Goal: Task Accomplishment & Management: Manage account settings

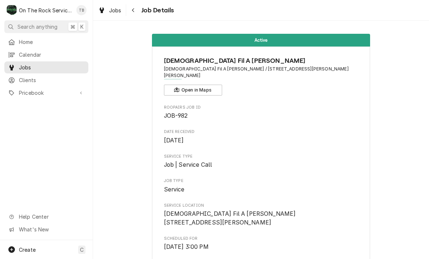
scroll to position [540, 0]
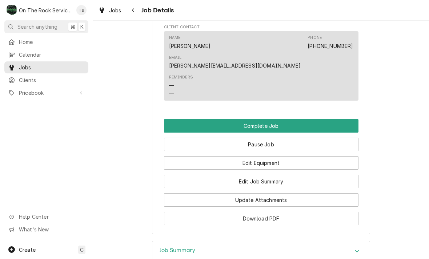
click at [272, 156] on button "Edit Equipment" at bounding box center [261, 162] width 195 height 13
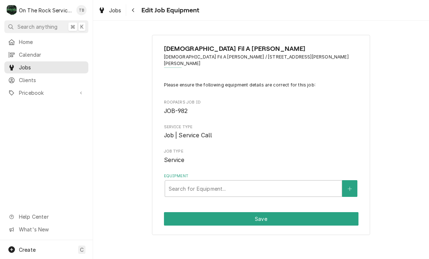
click at [285, 191] on div "[DEMOGRAPHIC_DATA] Fil A [PERSON_NAME] [DEMOGRAPHIC_DATA] Fil A [PERSON_NAME] /…" at bounding box center [261, 135] width 218 height 200
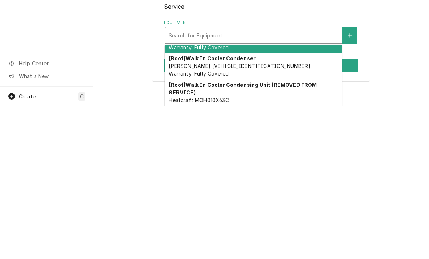
scroll to position [19, 0]
click at [351, 187] on icon "Create New Equipment" at bounding box center [350, 189] width 4 height 5
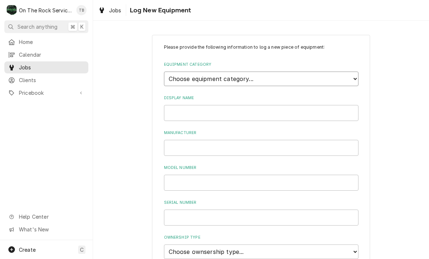
click at [355, 77] on select "Choose equipment category... Cooking Equipment Fryers Ice Machines Ovens and Ra…" at bounding box center [261, 79] width 195 height 15
select select "15"
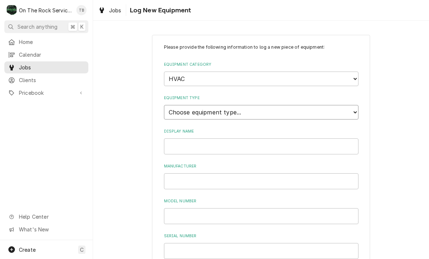
click at [296, 109] on select "Choose equipment type... Condenser Furnace Chiller Air Handler VRF Mini Split M…" at bounding box center [261, 112] width 195 height 15
select select "131"
click at [281, 139] on input "Display Name" at bounding box center [261, 147] width 195 height 16
type input "KITCHEN HVAC"
click at [195, 173] on input "Manufacturer" at bounding box center [261, 181] width 195 height 16
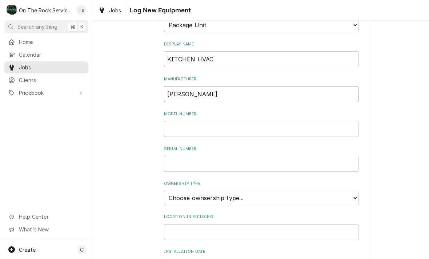
scroll to position [101, 0]
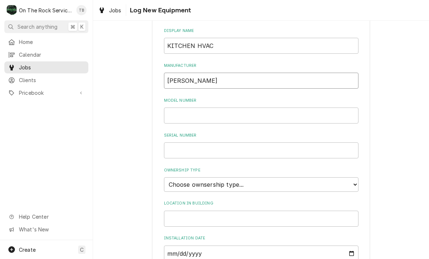
type input "LENNOX"
click at [190, 108] on input "Model Number" at bounding box center [261, 116] width 195 height 16
type input "LGT300S4MH1Y"
click at [183, 143] on input "Serial Number" at bounding box center [261, 151] width 195 height 16
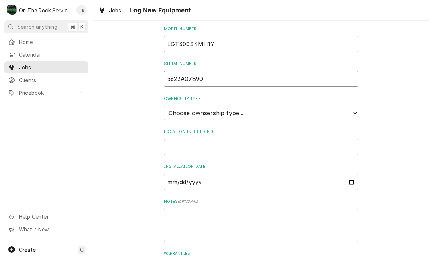
scroll to position [180, 0]
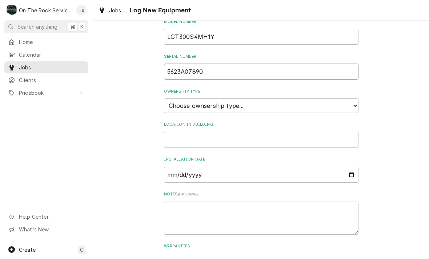
type input "5623A07890"
click at [352, 99] on select "Choose ownsership type... Unknown Owned Leased Rented" at bounding box center [261, 106] width 195 height 15
select select "1"
click at [318, 132] on input "Location in Building" at bounding box center [261, 140] width 195 height 16
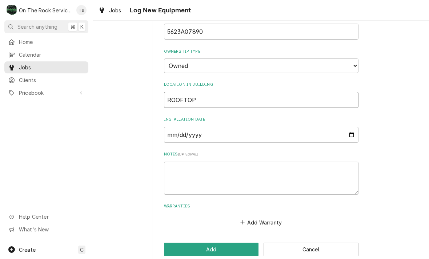
scroll to position [219, 0]
type input "ROOFTOP"
click at [201, 215] on div "Add Warranty" at bounding box center [261, 222] width 195 height 14
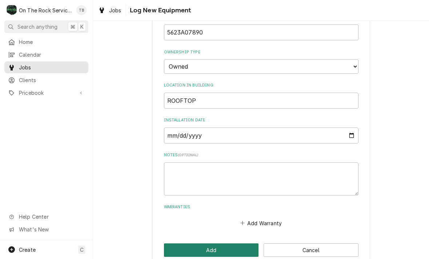
click at [197, 244] on button "Add" at bounding box center [211, 250] width 95 height 13
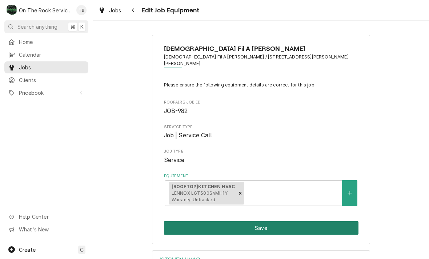
click at [277, 221] on button "Save" at bounding box center [261, 227] width 195 height 13
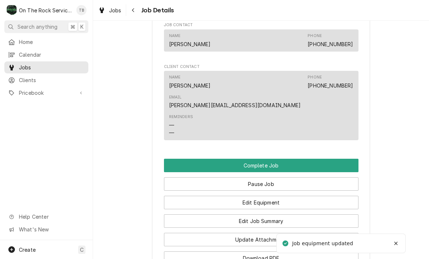
scroll to position [534, 0]
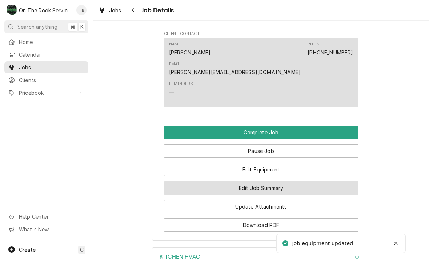
click at [272, 181] on button "Edit Job Summary" at bounding box center [261, 187] width 195 height 13
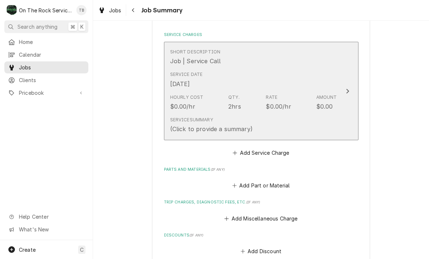
click at [283, 116] on div "Service Summary (Click to provide a summary)" at bounding box center [253, 125] width 167 height 23
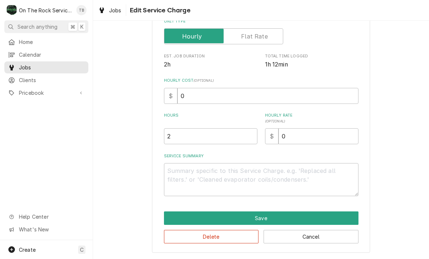
scroll to position [111, 0]
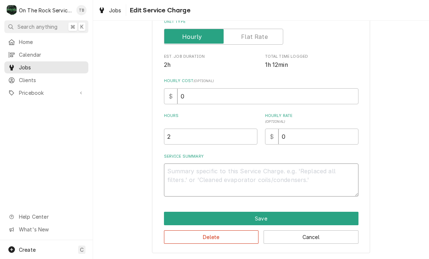
click at [193, 172] on textarea "Service Summary" at bounding box center [261, 180] width 195 height 33
type textarea "x"
type textarea "8"
type textarea "x"
type textarea "8/"
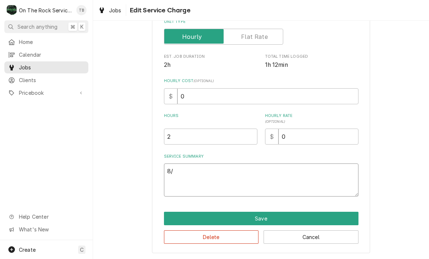
type textarea "x"
type textarea "8/1"
type textarea "x"
type textarea "8/15"
type textarea "x"
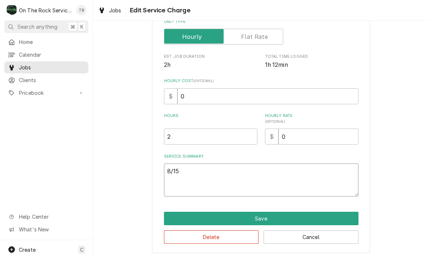
type textarea "8/15/"
type textarea "x"
type textarea "8/15/2"
type textarea "x"
type textarea "8/15/25"
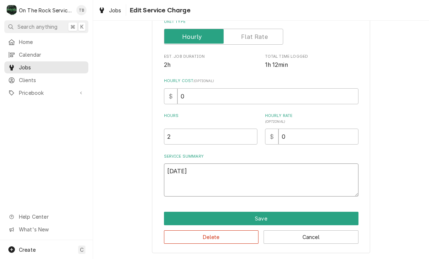
type textarea "x"
type textarea "8/15/25"
type textarea "x"
type textarea "8/15/25 T"
type textarea "x"
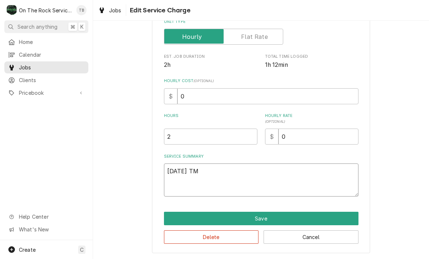
type textarea "8/15/25 TMB"
type textarea "x"
type textarea "8/15/25 TMB"
type textarea "x"
type textarea "8/15/25 TMB P"
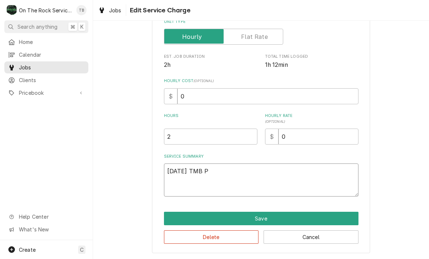
type textarea "x"
type textarea "8/15/25 TMB PRO"
type textarea "x"
type textarea "8/15/25 TMB PROV"
type textarea "x"
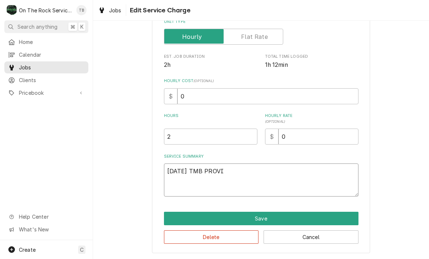
type textarea "8/15/25 TMB PROVID"
type textarea "x"
type textarea "8/15/25 TMB PROVIDE"
type textarea "x"
type textarea "8/15/25 TMB PROVIDE"
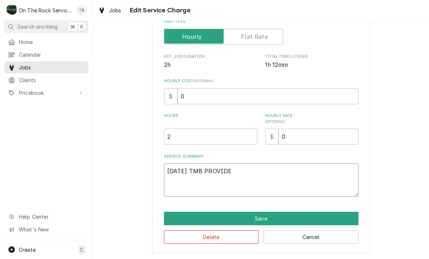
type textarea "x"
type textarea "8/15/25 TMB PROVIDE S"
type textarea "x"
type textarea "8/15/25 TMB PROVIDE SE"
type textarea "x"
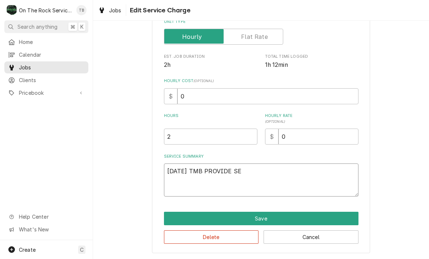
type textarea "8/15/25 TMB PROVIDE SER"
type textarea "x"
type textarea "8/15/25 TMB PROVIDE SERV"
type textarea "x"
type textarea "8/15/25 TMB PROVIDE SERVIC"
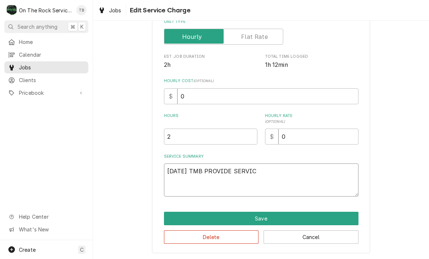
type textarea "x"
type textarea "8/15/25 TMB PROVIDE SERVICE"
type textarea "x"
type textarea "8/15/25 TMB PROVIDE SERVICE"
type textarea "x"
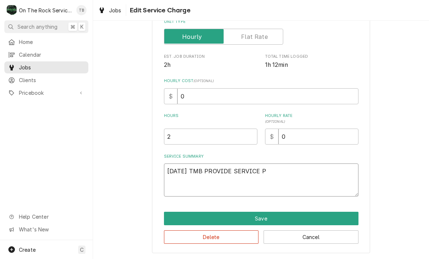
type textarea "8/15/25 TMB PROVIDE SERVICE PA"
type textarea "x"
type textarea "8/15/25 TMB PROVIDE SERVICE PAR"
type textarea "x"
type textarea "8/15/25 TMB PROVIDE SERVICE PART"
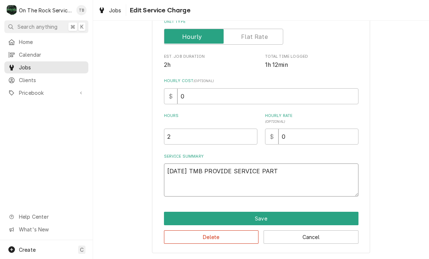
type textarea "x"
type textarea "8/15/25 TMB PROVIDE SERVICE PARTS"
type textarea "x"
type textarea "8/15/25 TMB PROVIDE SERVICE PARTS"
type textarea "x"
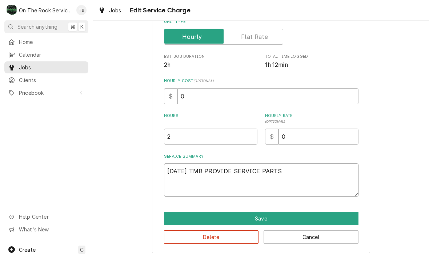
type textarea "8/15/25 TMB PROVIDE SERVICE PARTS A"
type textarea "x"
type textarea "8/15/25 TMB PROVIDE SERVICE PARTS AND"
type textarea "x"
type textarea "8/15/25 TMB PROVIDE SERVICE PARTS AND"
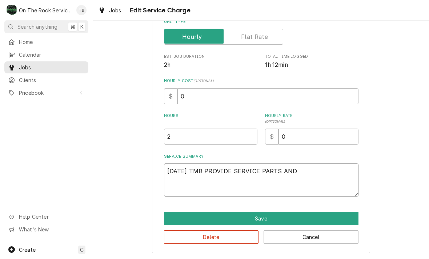
type textarea "x"
type textarea "8/15/25 TMB PROVIDE SERVICE PARTS AND L"
type textarea "x"
type textarea "8/15/25 TMB PROVIDE SERVICE PARTS AND LA"
type textarea "x"
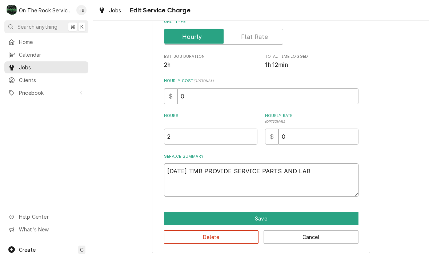
type textarea "8/15/25 TMB PROVIDE SERVICE PARTS AND LABO"
type textarea "x"
type textarea "8/15/25 TMB PROVIDE SERVICE PARTS AND LABOR"
type textarea "x"
type textarea "8/15/25 TMB PROVIDE SERVICE PARTS AND LABOR"
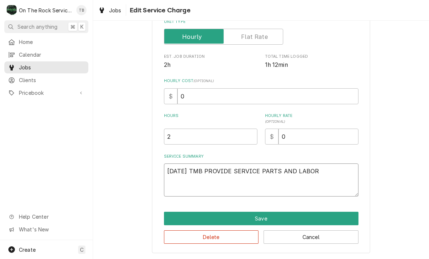
type textarea "x"
type textarea "8/15/25 TMB PROVIDE SERVICE PARTS AND LABOR T"
type textarea "x"
type textarea "8/15/25 TMB PROVIDE SERVICE PARTS AND LABOR TO"
type textarea "x"
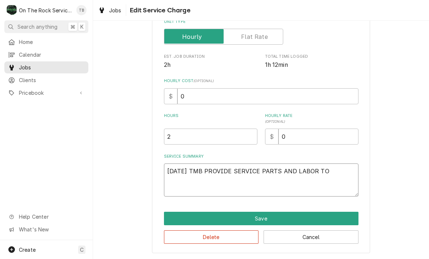
type textarea "8/15/25 TMB PROVIDE SERVICE PARTS AND LABOR TO"
type textarea "x"
type textarea "8/15/25 TMB PROVIDE SERVICE PARTS AND LABOR TO D"
type textarea "x"
type textarea "8/15/25 TMB PROVIDE SERVICE PARTS AND LABOR TO DE"
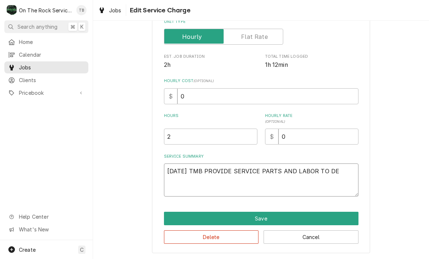
type textarea "x"
type textarea "8/15/25 TMB PROVIDE SERVICE PARTS AND LABOR TO DET"
type textarea "x"
type textarea "8/15/25 TMB PROVIDE SERVICE PARTS AND LABOR TO DETE"
type textarea "x"
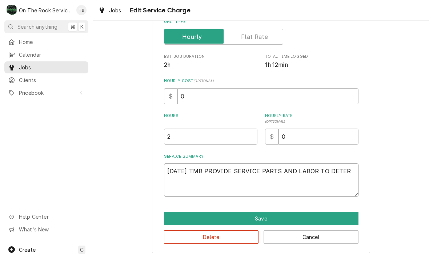
type textarea "8/15/25 TMB PROVIDE SERVICE PARTS AND LABOR TO DETERM"
type textarea "x"
type textarea "8/15/25 TMB PROVIDE SERVICE PARTS AND LABOR TO DETERMI"
type textarea "x"
type textarea "8/15/25 TMB PROVIDE SERVICE PARTS AND LABOR TO DETERMIN"
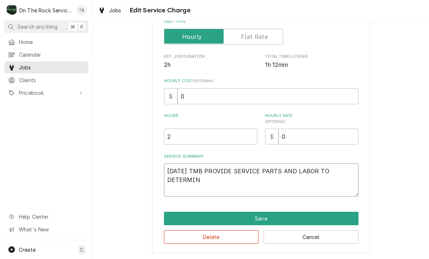
type textarea "x"
type textarea "8/15/25 TMB PROVIDE SERVICE PARTS AND LABOR TO DETERMINE"
type textarea "x"
type textarea "8/15/25 TMB PROVIDE SERVICE PARTS AND LABOR TO DETERMINE E"
type textarea "x"
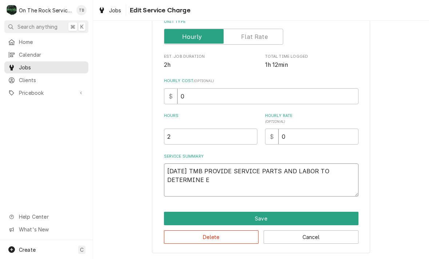
type textarea "8/15/25 TMB PROVIDE SERVICE PARTS AND LABOR TO DETERMINE ET"
type textarea "x"
type textarea "8/15/25 TMB PROVIDE SERVICE PARTS AND LABOR TO DETERMINE ETH"
type textarea "x"
type textarea "8/15/25 TMB PROVIDE SERVICE PARTS AND LABOR TO DETERMINE ETHA"
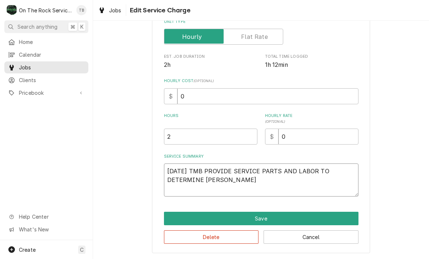
type textarea "x"
type textarea "8/15/25 TMB PROVIDE SERVICE PARTS AND LABOR TO DETERMINE ETHAT"
type textarea "x"
type textarea "8/15/25 TMB PROVIDE SERVICE PARTS AND LABOR TO DETERMINE ETHAT"
type textarea "x"
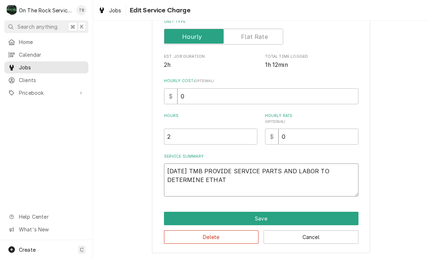
type textarea "8/15/25 TMB PROVIDE SERVICE PARTS AND LABOR TO DETERMINE ETHA"
type textarea "x"
type textarea "8/15/25 TMB PROVIDE SERVICE PARTS AND LABOR TO DETERMINE ETH"
type textarea "x"
type textarea "8/15/25 TMB PROVIDE SERVICE PARTS AND LABOR TO DETERMINE ET"
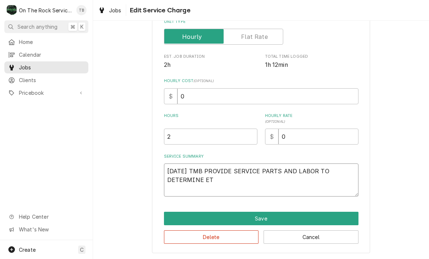
type textarea "x"
type textarea "8/15/25 TMB PROVIDE SERVICE PARTS AND LABOR TO DETERMINE E"
type textarea "x"
type textarea "8/15/25 TMB PROVIDE SERVICE PARTS AND LABOR TO DETERMINE"
type textarea "x"
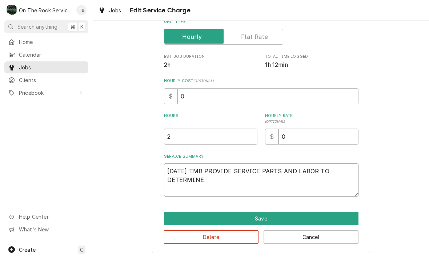
type textarea "8/15/25 TMB PROVIDE SERVICE PARTS AND LABOR TO DETERMINE T"
type textarea "x"
type textarea "8/15/25 TMB PROVIDE SERVICE PARTS AND LABOR TO DETERMINE TH"
type textarea "x"
type textarea "8/15/25 TMB PROVIDE SERVICE PARTS AND LABOR TO DETERMINE THA"
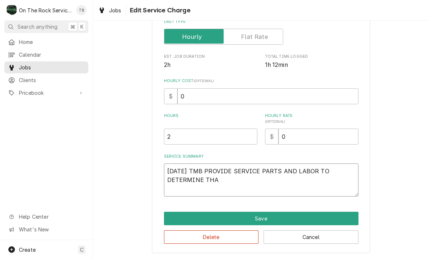
type textarea "x"
type textarea "8/15/25 TMB PROVIDE SERVICE PARTS AND LABOR TO DETERMINE THAT"
type textarea "x"
type textarea "8/15/25 TMB PROVIDE SERVICE PARTS AND LABOR TO DETERMINE THAT U"
type textarea "x"
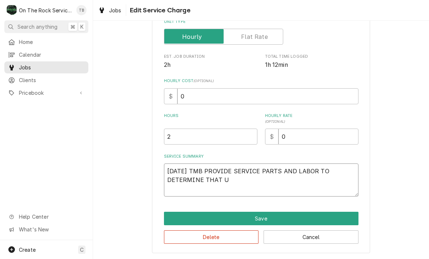
type textarea "8/15/25 TMB PROVIDE SERVICE PARTS AND LABOR TO DETERMINE THAT UP"
type textarea "x"
type textarea "8/15/25 TMB PROVIDE SERVICE PARTS AND LABOR TO DETERMINE THAT UPO"
type textarea "x"
type textarea "8/15/25 TMB PROVIDE SERVICE PARTS AND LABOR TO DETERMINE THAT UPON"
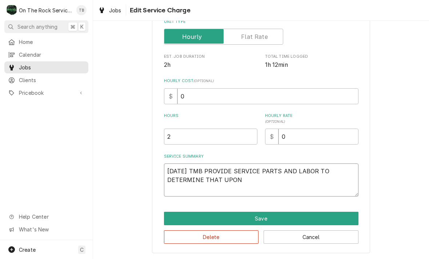
type textarea "x"
type textarea "8/15/25 TMB PROVIDE SERVICE PARTS AND LABOR TO DETERMINE THAT UPON"
type textarea "x"
type textarea "8/15/25 TMB PROVIDE SERVICE PARTS AND LABOR TO DETERMINE THAT UPON A"
type textarea "x"
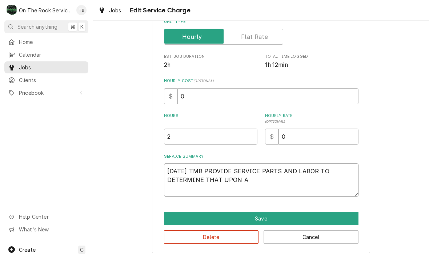
type textarea "8/15/25 TMB PROVIDE SERVICE PARTS AND LABOR TO DETERMINE THAT UPON AR"
type textarea "x"
type textarea "8/15/25 TMB PROVIDE SERVICE PARTS AND LABOR TO DETERMINE THAT UPON ARR"
type textarea "x"
type textarea "8/15/25 TMB PROVIDE SERVICE PARTS AND LABOR TO DETERMINE THAT UPON ARRI"
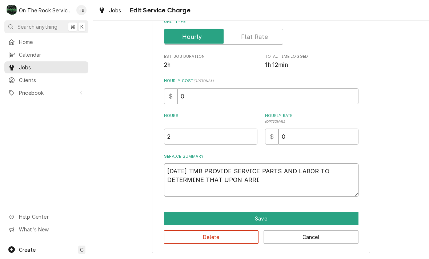
type textarea "x"
type textarea "8/15/25 TMB PROVIDE SERVICE PARTS AND LABOR TO DETERMINE THAT UPON ARRIVA"
type textarea "x"
type textarea "8/15/25 TMB PROVIDE SERVICE PARTS AND LABOR TO DETERMINE THAT UPON ARRIVAL"
type textarea "x"
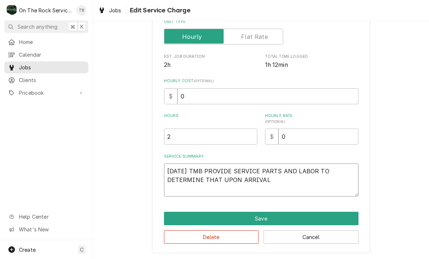
type textarea "8/15/25 TMB PROVIDE SERVICE PARTS AND LABOR TO DETERMINE THAT UPON ARRIVAL K"
type textarea "x"
type textarea "8/15/25 TMB PROVIDE SERVICE PARTS AND LABOR TO DETERMINE THAT UPON ARRIVAL KI"
type textarea "x"
type textarea "8/15/25 TMB PROVIDE SERVICE PARTS AND LABOR TO DETERMINE THAT UPON ARRIVAL KIT"
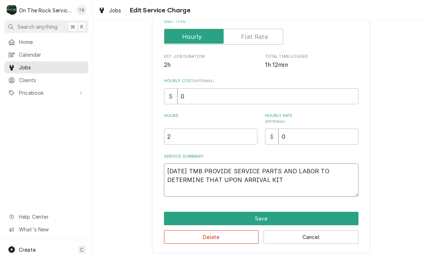
type textarea "x"
type textarea "8/15/25 TMB PROVIDE SERVICE PARTS AND LABOR TO DETERMINE THAT UPON ARRIVAL KITC"
type textarea "x"
type textarea "8/15/25 TMB PROVIDE SERVICE PARTS AND LABOR TO DETERMINE THAT UPON ARRIVAL KITC…"
type textarea "x"
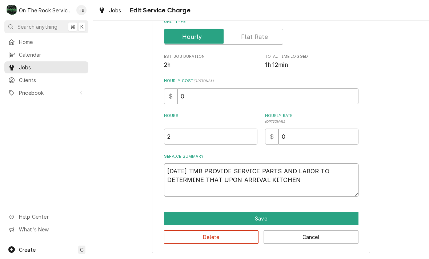
type textarea "8/15/25 TMB PROVIDE SERVICE PARTS AND LABOR TO DETERMINE THAT UPON ARRIVAL KITC…"
type textarea "x"
type textarea "8/15/25 TMB PROVIDE SERVICE PARTS AND LABOR TO DETERMINE THAT UPON ARRIVAL KITC…"
type textarea "x"
type textarea "8/15/25 TMB PROVIDE SERVICE PARTS AND LABOR TO DETERMINE THAT UPON ARRIVAL KITC…"
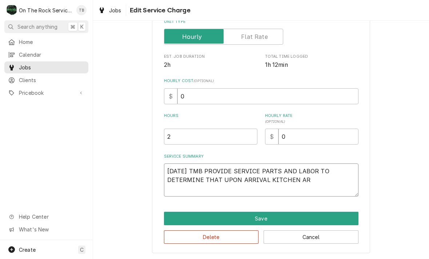
type textarea "x"
type textarea "8/15/25 TMB PROVIDE SERVICE PARTS AND LABOR TO DETERMINE THAT UPON ARRIVAL KITC…"
type textarea "x"
type textarea "8/15/25 TMB PROVIDE SERVICE PARTS AND LABOR TO DETERMINE THAT UPON ARRIVAL KITC…"
type textarea "x"
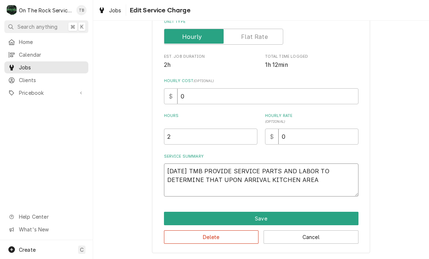
type textarea "8/15/25 TMB PROVIDE SERVICE PARTS AND LABOR TO DETERMINE THAT UPON ARRIVAL KITC…"
type textarea "x"
type textarea "8/15/25 TMB PROVIDE SERVICE PARTS AND LABOR TO DETERMINE THAT UPON ARRIVAL KITC…"
type textarea "x"
type textarea "8/15/25 TMB PROVIDE SERVICE PARTS AND LABOR TO DETERMINE THAT UPON ARRIVAL KITC…"
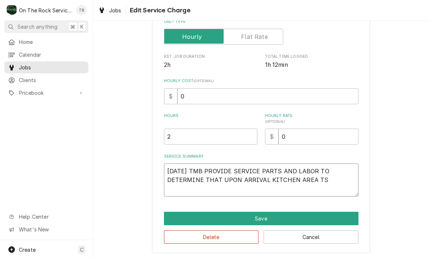
type textarea "x"
type textarea "8/15/25 TMB PROVIDE SERVICE PARTS AND LABOR TO DETERMINE THAT UPON ARRIVAL KITC…"
type textarea "x"
type textarea "8/15/25 TMB PROVIDE SERVICE PARTS AND LABOR TO DETERMINE THAT UPON ARRIVAL KITC…"
type textarea "x"
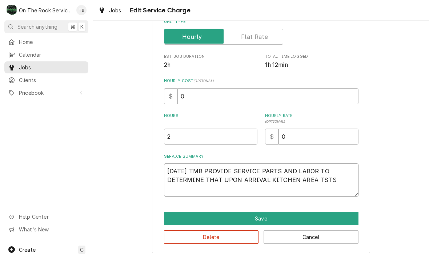
type textarea "8/15/25 TMB PROVIDE SERVICE PARTS AND LABOR TO DETERMINE THAT UPON ARRIVAL KITC…"
type textarea "x"
type textarea "8/15/25 TMB PROVIDE SERVICE PARTS AND LABOR TO DETERMINE THAT UPON ARRIVAL KITC…"
type textarea "x"
type textarea "8/15/25 TMB PROVIDE SERVICE PARTS AND LABOR TO DETERMINE THAT UPON ARRIVAL KITC…"
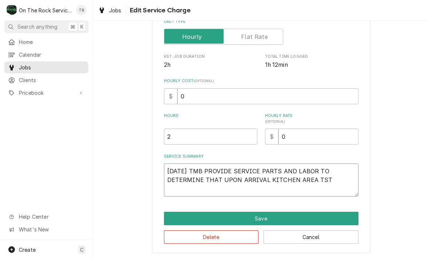
type textarea "x"
type textarea "8/15/25 TMB PROVIDE SERVICE PARTS AND LABOR TO DETERMINE THAT UPON ARRIVAL KITC…"
type textarea "x"
type textarea "8/15/25 TMB PROVIDE SERVICE PARTS AND LABOR TO DETERMINE THAT UPON ARRIVAL KITC…"
type textarea "x"
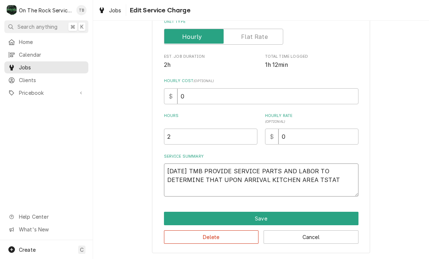
type textarea "8/15/25 TMB PROVIDE SERVICE PARTS AND LABOR TO DETERMINE THAT UPON ARRIVAL KITC…"
type textarea "x"
type textarea "8/15/25 TMB PROVIDE SERVICE PARTS AND LABOR TO DETERMINE THAT UPON ARRIVAL KITC…"
type textarea "x"
type textarea "8/15/25 TMB PROVIDE SERVICE PARTS AND LABOR TO DETERMINE THAT UPON ARRIVAL KITC…"
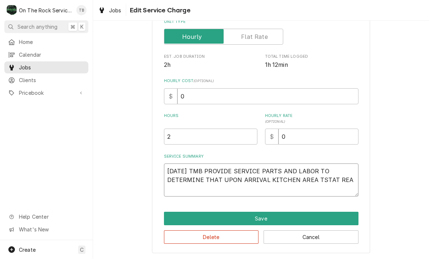
type textarea "x"
type textarea "8/15/25 TMB PROVIDE SERVICE PARTS AND LABOR TO DETERMINE THAT UPON ARRIVAL KITC…"
type textarea "x"
type textarea "8/15/25 TMB PROVIDE SERVICE PARTS AND LABOR TO DETERMINE THAT UPON ARRIVAL KITC…"
type textarea "x"
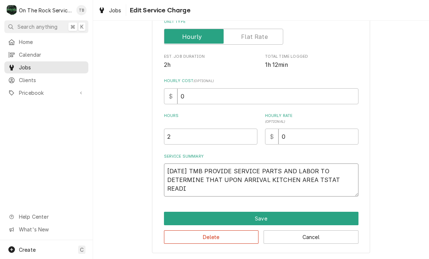
type textarea "8/15/25 TMB PROVIDE SERVICE PARTS AND LABOR TO DETERMINE THAT UPON ARRIVAL KITC…"
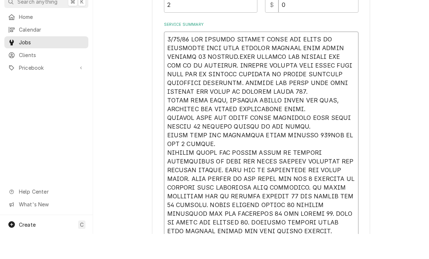
scroll to position [226, 0]
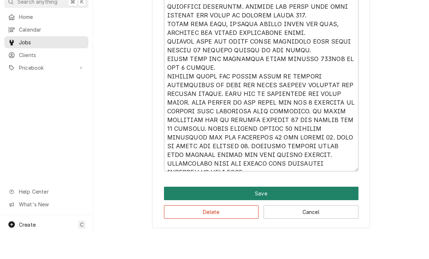
click at [259, 212] on button "Save" at bounding box center [261, 218] width 195 height 13
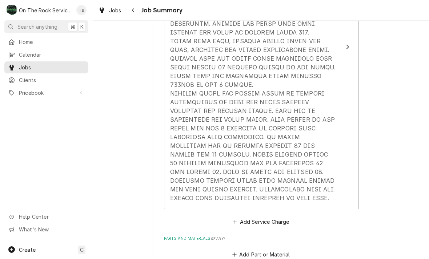
scroll to position [332, 0]
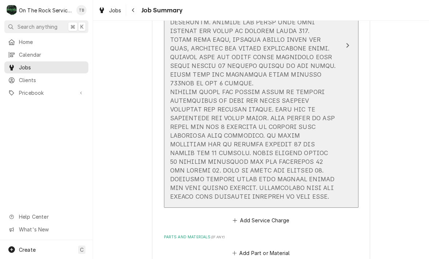
click at [262, 131] on div "Update Line Item" at bounding box center [253, 83] width 167 height 236
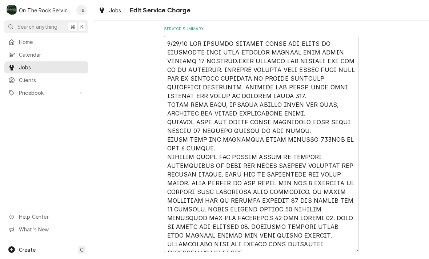
scroll to position [239, 0]
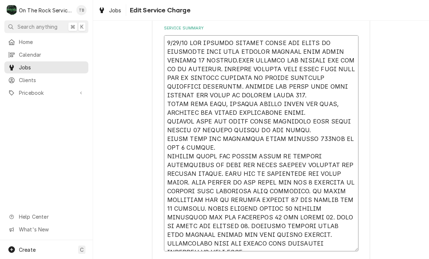
click at [211, 149] on textarea "Service Summary" at bounding box center [261, 143] width 195 height 216
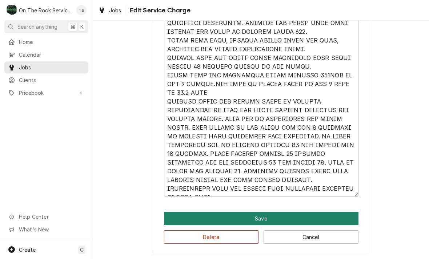
click at [271, 219] on button "Save" at bounding box center [261, 218] width 195 height 13
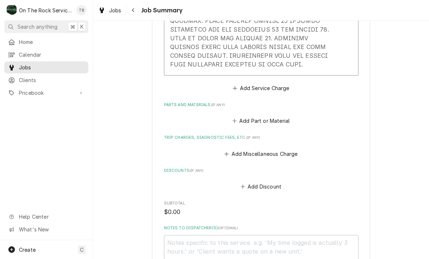
scroll to position [474, 0]
click at [265, 148] on button "Add Miscellaneous Charge" at bounding box center [261, 153] width 76 height 10
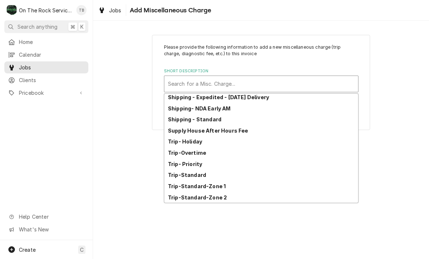
scroll to position [125, 0]
click at [217, 188] on strong "Trip-Standard-Zone 1" at bounding box center [197, 186] width 58 height 6
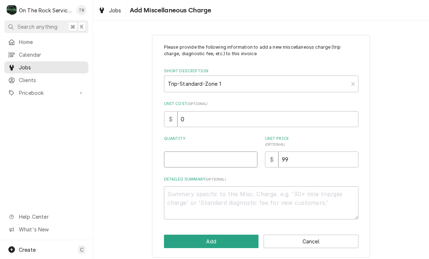
click at [219, 157] on input "Quantity" at bounding box center [210, 160] width 93 height 16
click at [423, 121] on div "Please provide the following information to add a new miscellaneous charge (tri…" at bounding box center [261, 146] width 336 height 236
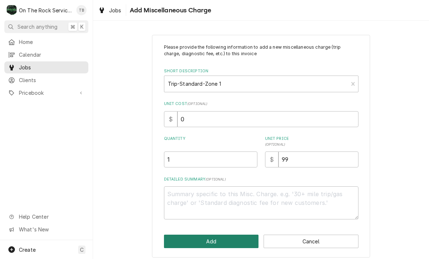
click at [215, 242] on button "Add" at bounding box center [211, 241] width 95 height 13
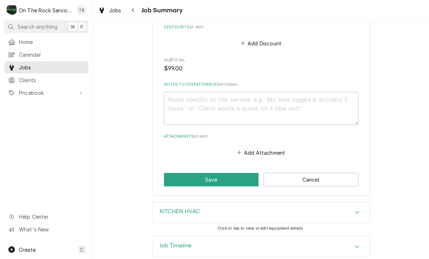
scroll to position [674, 0]
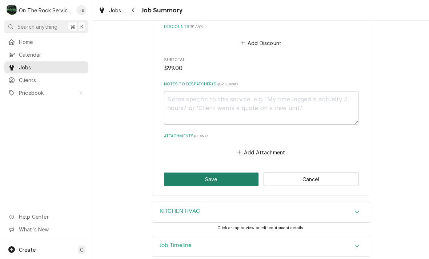
click at [209, 173] on button "Save" at bounding box center [211, 179] width 95 height 13
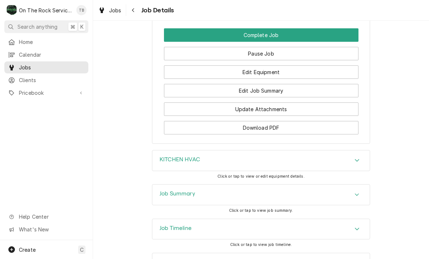
scroll to position [719, 0]
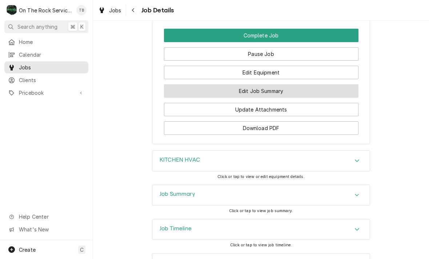
click at [275, 84] on button "Edit Job Summary" at bounding box center [261, 90] width 195 height 13
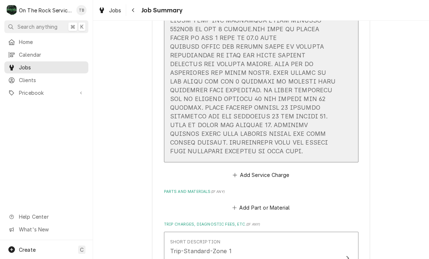
click at [292, 149] on div "Service Summary" at bounding box center [253, 29] width 167 height 258
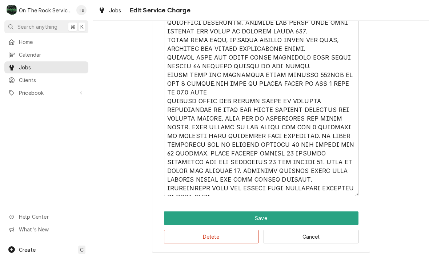
scroll to position [303, 0]
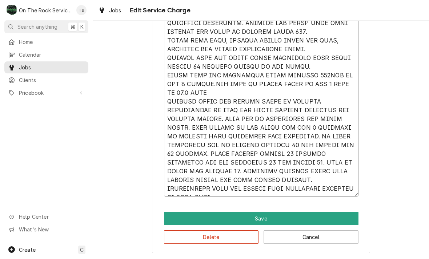
click at [332, 194] on textarea "Service Summary" at bounding box center [261, 84] width 195 height 225
type textarea "x"
type textarea "8/15/25 TMB PROVIDE SERVICE PARTS AND LABOR TO DETERMINE THAT UPON ARRIVAL KITC…"
type textarea "x"
type textarea "8/15/25 TMB PROVIDE SERVICE PARTS AND LABOR TO DETERMINE THAT UPON ARRIVAL KITC…"
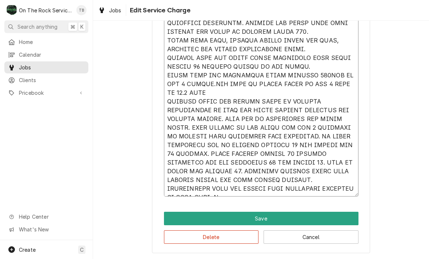
type textarea "x"
type textarea "8/15/25 TMB PROVIDE SERVICE PARTS AND LABOR TO DETERMINE THAT UPON ARRIVAL KITC…"
type textarea "x"
type textarea "8/15/25 TMB PROVIDE SERVICE PARTS AND LABOR TO DETERMINE THAT UPON ARRIVAL KITC…"
type textarea "x"
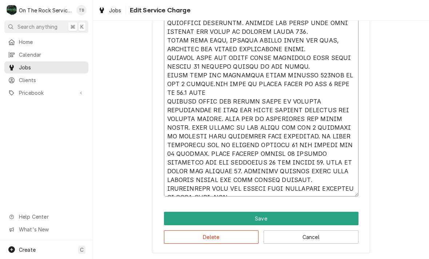
type textarea "8/15/25 TMB PROVIDE SERVICE PARTS AND LABOR TO DETERMINE THAT UPON ARRIVAL KITC…"
type textarea "x"
type textarea "8/15/25 TMB PROVIDE SERVICE PARTS AND LABOR TO DETERMINE THAT UPON ARRIVAL KITC…"
type textarea "x"
type textarea "8/15/25 TMB PROVIDE SERVICE PARTS AND LABOR TO DETERMINE THAT UPON ARRIVAL KITC…"
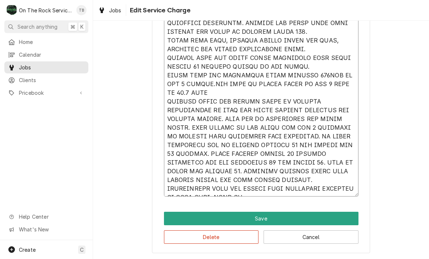
type textarea "x"
type textarea "8/15/25 TMB PROVIDE SERVICE PARTS AND LABOR TO DETERMINE THAT UPON ARRIVAL KITC…"
type textarea "x"
type textarea "8/15/25 TMB PROVIDE SERVICE PARTS AND LABOR TO DETERMINE THAT UPON ARRIVAL KITC…"
type textarea "x"
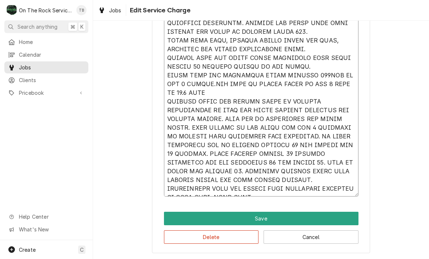
type textarea "8/15/25 TMB PROVIDE SERVICE PARTS AND LABOR TO DETERMINE THAT UPON ARRIVAL KITC…"
type textarea "x"
type textarea "8/15/25 TMB PROVIDE SERVICE PARTS AND LABOR TO DETERMINE THAT UPON ARRIVAL KITC…"
type textarea "x"
type textarea "8/15/25 TMB PROVIDE SERVICE PARTS AND LABOR TO DETERMINE THAT UPON ARRIVAL KITC…"
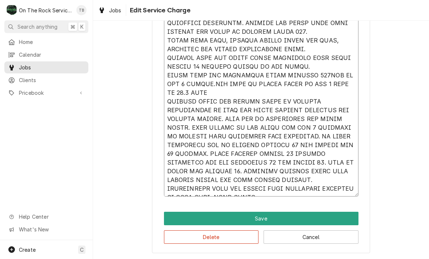
type textarea "x"
type textarea "8/15/25 TMB PROVIDE SERVICE PARTS AND LABOR TO DETERMINE THAT UPON ARRIVAL KITC…"
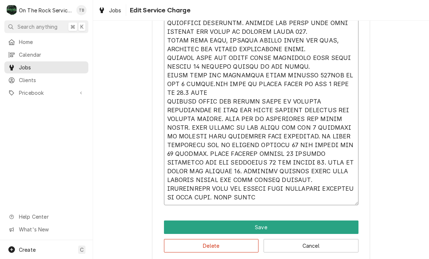
type textarea "x"
type textarea "8/15/25 TMB PROVIDE SERVICE PARTS AND LABOR TO DETERMINE THAT UPON ARRIVAL KITC…"
type textarea "x"
type textarea "8/15/25 TMB PROVIDE SERVICE PARTS AND LABOR TO DETERMINE THAT UPON ARRIVAL KITC…"
type textarea "x"
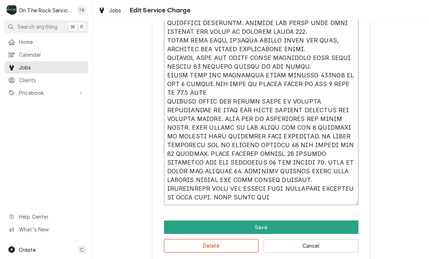
type textarea "8/15/25 TMB PROVIDE SERVICE PARTS AND LABOR TO DETERMINE THAT UPON ARRIVAL KITC…"
type textarea "x"
type textarea "8/15/25 TMB PROVIDE SERVICE PARTS AND LABOR TO DETERMINE THAT UPON ARRIVAL KITC…"
type textarea "x"
type textarea "8/15/25 TMB PROVIDE SERVICE PARTS AND LABOR TO DETERMINE THAT UPON ARRIVAL KITC…"
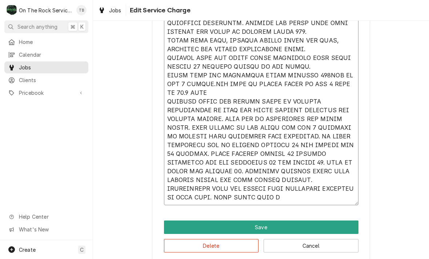
type textarea "x"
type textarea "8/15/25 TMB PROVIDE SERVICE PARTS AND LABOR TO DETERMINE THAT UPON ARRIVAL KITC…"
type textarea "x"
type textarea "8/15/25 TMB PROVIDE SERVICE PARTS AND LABOR TO DETERMINE THAT UPON ARRIVAL KITC…"
type textarea "x"
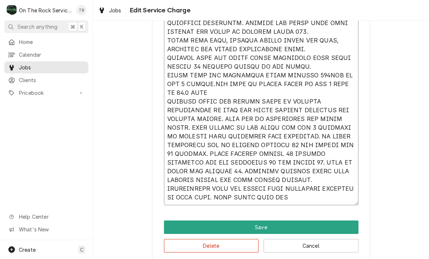
type textarea "8/15/25 TMB PROVIDE SERVICE PARTS AND LABOR TO DETERMINE THAT UPON ARRIVAL KITC…"
type textarea "x"
type textarea "8/15/25 TMB PROVIDE SERVICE PARTS AND LABOR TO DETERMINE THAT UPON ARRIVAL KITC…"
type textarea "x"
type textarea "8/15/25 TMB PROVIDE SERVICE PARTS AND LABOR TO DETERMINE THAT UPON ARRIVAL KITC…"
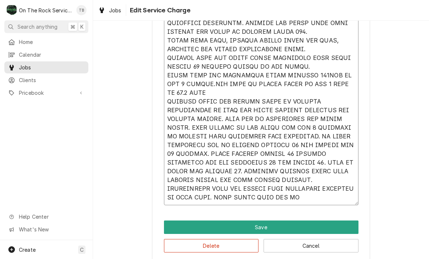
type textarea "x"
type textarea "8/15/25 TMB PROVIDE SERVICE PARTS AND LABOR TO DETERMINE THAT UPON ARRIVAL KITC…"
type textarea "x"
type textarea "8/15/25 TMB PROVIDE SERVICE PARTS AND LABOR TO DETERMINE THAT UPON ARRIVAL KITC…"
type textarea "x"
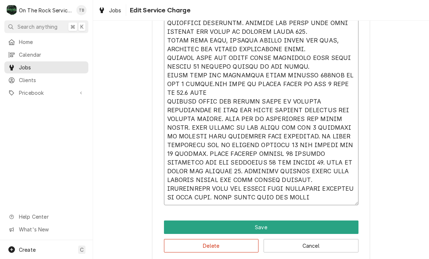
type textarea "8/15/25 TMB PROVIDE SERVICE PARTS AND LABOR TO DETERMINE THAT UPON ARRIVAL KITC…"
type textarea "x"
type textarea "8/15/25 TMB PROVIDE SERVICE PARTS AND LABOR TO DETERMINE THAT UPON ARRIVAL KITC…"
type textarea "x"
type textarea "8/15/25 TMB PROVIDE SERVICE PARTS AND LABOR TO DETERMINE THAT UPON ARRIVAL KITC…"
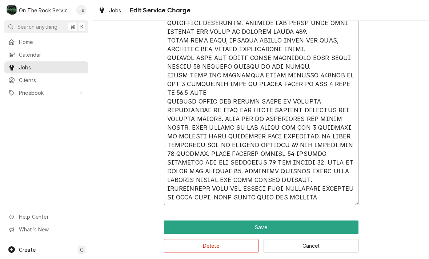
type textarea "x"
type textarea "8/15/25 TMB PROVIDE SERVICE PARTS AND LABOR TO DETERMINE THAT UPON ARRIVAL KITC…"
type textarea "x"
type textarea "8/15/25 TMB PROVIDE SERVICE PARTS AND LABOR TO DETERMINE THAT UPON ARRIVAL KITC…"
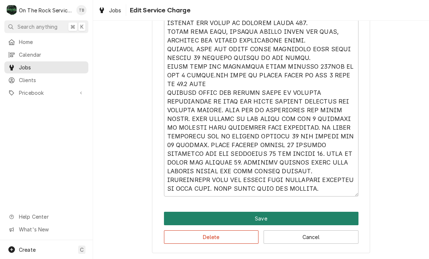
click at [265, 218] on button "Save" at bounding box center [261, 218] width 195 height 13
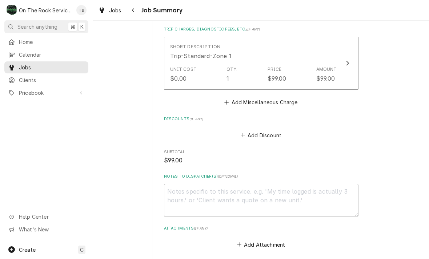
scroll to position [675, 0]
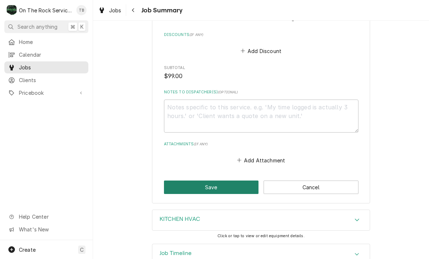
click at [217, 181] on button "Save" at bounding box center [211, 187] width 95 height 13
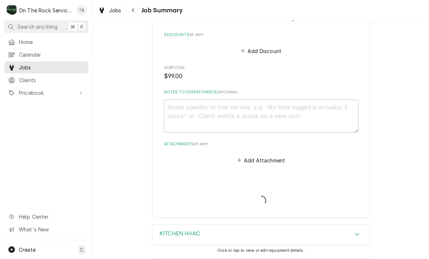
type textarea "x"
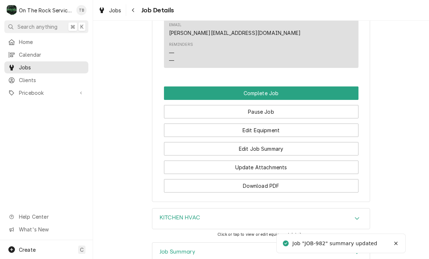
scroll to position [671, 0]
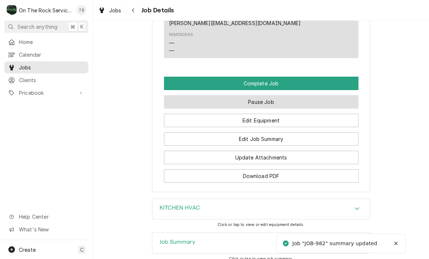
click at [271, 95] on button "Pause Job" at bounding box center [261, 101] width 195 height 13
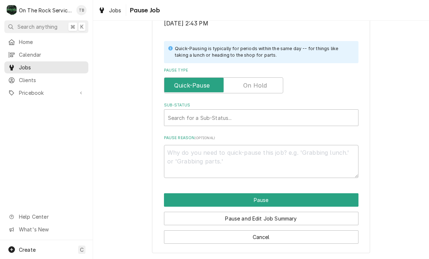
scroll to position [146, 0]
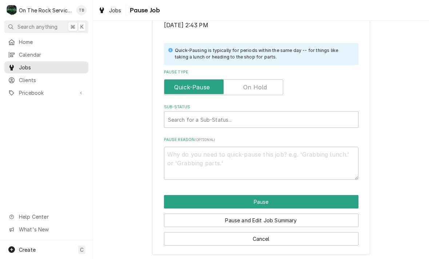
click at [270, 84] on input "Pause Type" at bounding box center [223, 87] width 113 height 16
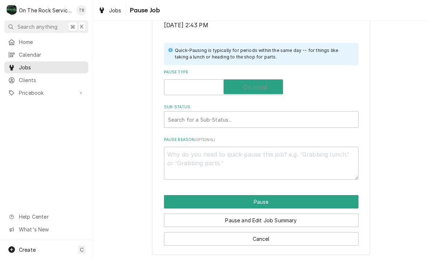
checkbox input "true"
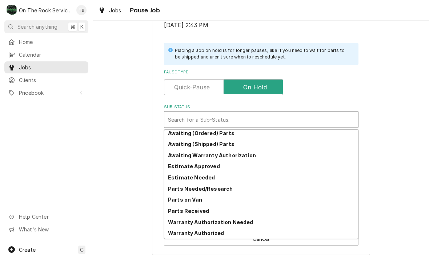
scroll to position [36, 0]
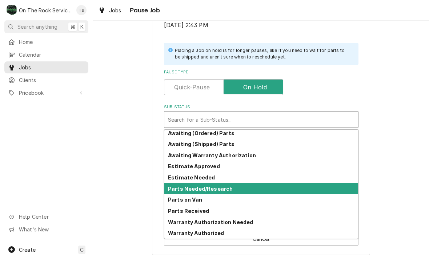
click at [224, 189] on div "Parts Needed/Research" at bounding box center [261, 188] width 194 height 11
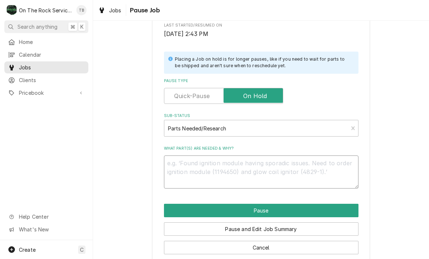
click at [185, 168] on textarea "What part(s) are needed & why?" at bounding box center [261, 172] width 195 height 33
type textarea "x"
type textarea "R"
type textarea "x"
type textarea "RE"
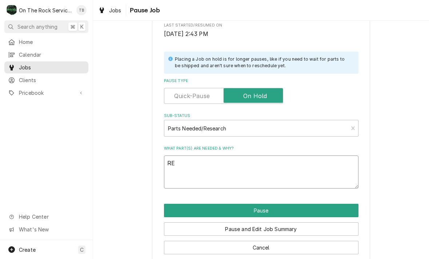
type textarea "x"
type textarea "REC"
type textarea "x"
type textarea "RECH"
type textarea "x"
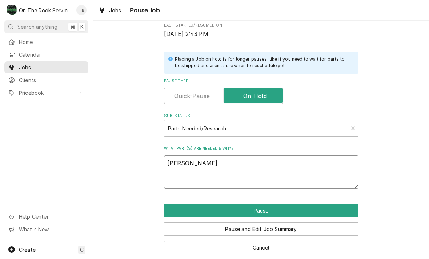
type textarea "RECHE"
type textarea "x"
type textarea "RECHEC"
type textarea "x"
type textarea "RECHECK"
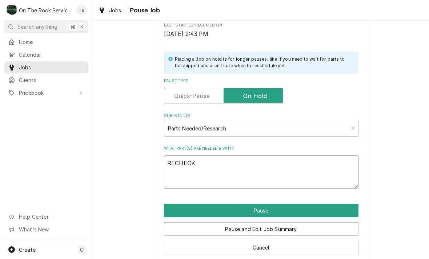
type textarea "x"
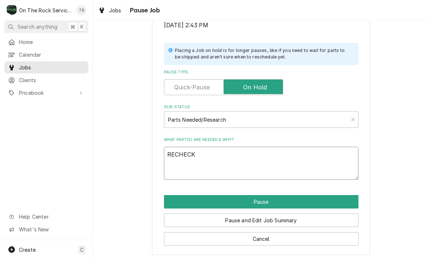
scroll to position [146, 0]
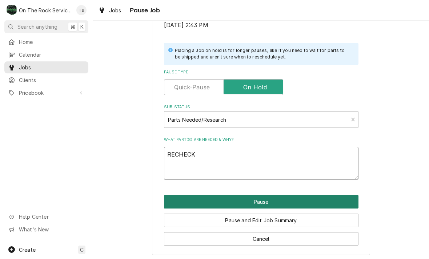
type textarea "RECHECK"
click at [275, 197] on button "Pause" at bounding box center [261, 201] width 195 height 13
type textarea "x"
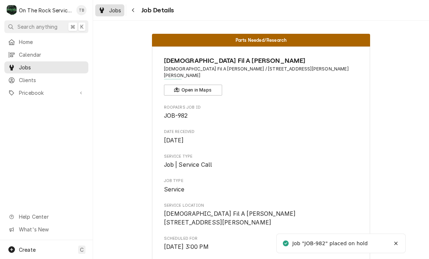
click at [113, 9] on span "Jobs" at bounding box center [115, 11] width 12 height 8
